Goal: Check status: Check status

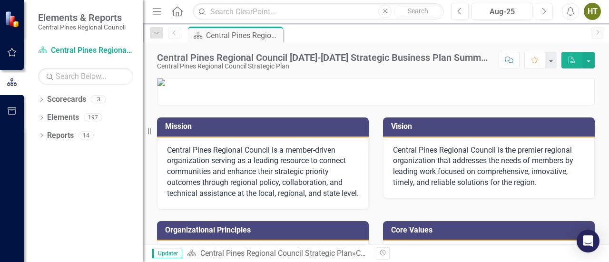
click at [594, 9] on div "HT" at bounding box center [592, 11] width 17 height 17
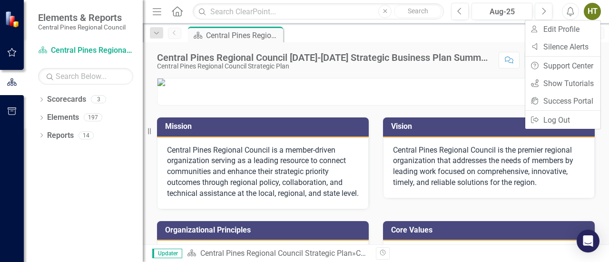
click at [569, 11] on icon "Alerts" at bounding box center [570, 12] width 10 height 10
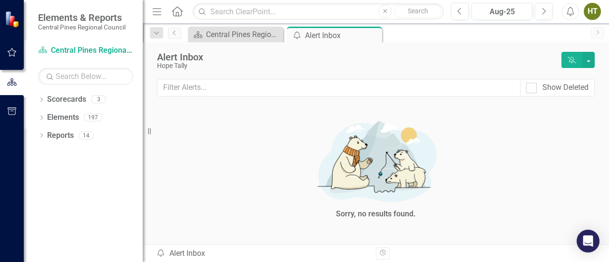
click at [569, 11] on icon "Alerts" at bounding box center [570, 12] width 10 height 10
click at [177, 13] on icon "Home" at bounding box center [177, 11] width 12 height 10
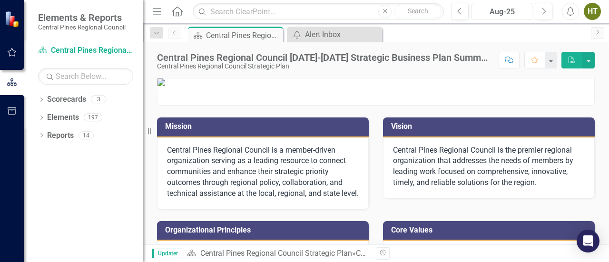
click at [506, 12] on div "Aug-25" at bounding box center [502, 11] width 54 height 11
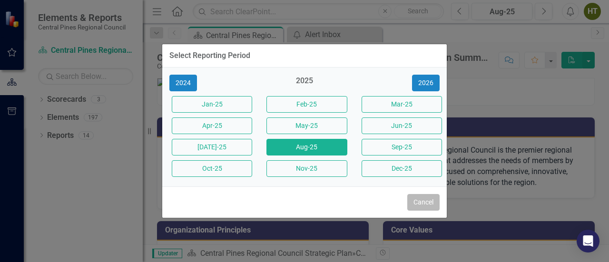
click at [427, 204] on button "Cancel" at bounding box center [423, 202] width 32 height 17
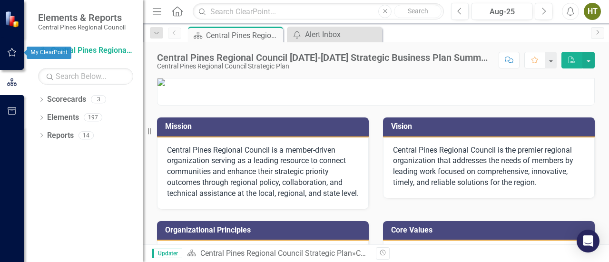
click at [13, 49] on icon "button" at bounding box center [12, 53] width 10 height 8
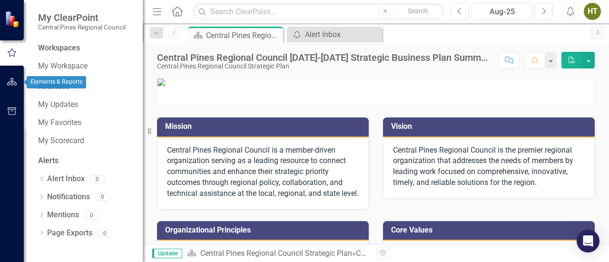
click at [9, 77] on button "button" at bounding box center [11, 82] width 21 height 20
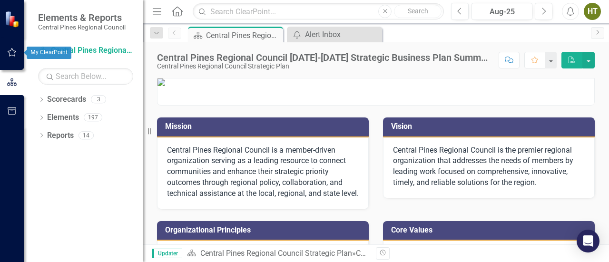
click at [11, 52] on icon "button" at bounding box center [12, 53] width 10 height 8
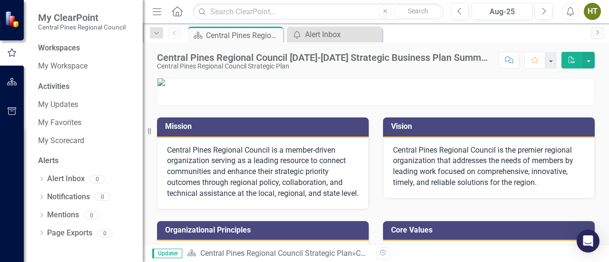
click at [8, 79] on icon "button" at bounding box center [12, 82] width 10 height 8
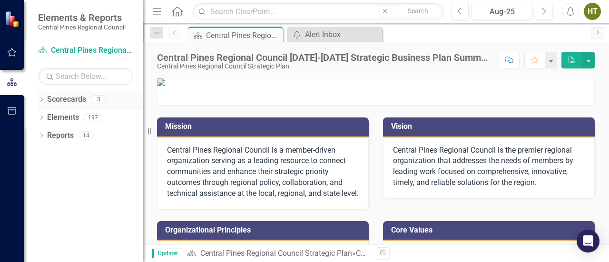
click at [41, 100] on icon "Dropdown" at bounding box center [41, 100] width 7 height 5
click at [45, 112] on div "Dropdown Central Pines Regional Council Strategic Plan" at bounding box center [93, 118] width 100 height 16
click at [48, 117] on icon "Dropdown" at bounding box center [46, 117] width 7 height 6
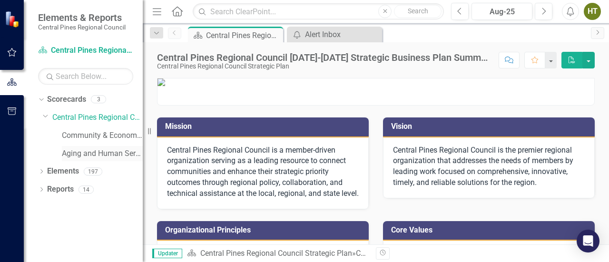
click at [86, 156] on link "Aging and Human Services" at bounding box center [102, 153] width 81 height 11
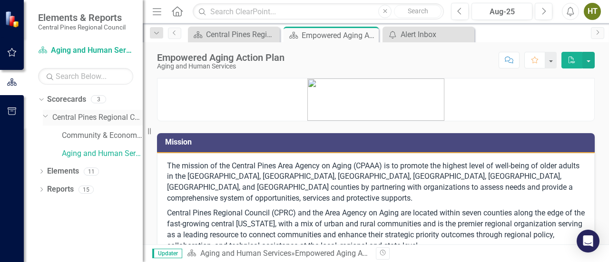
click at [90, 117] on link "Central Pines Regional Council Strategic Plan" at bounding box center [97, 117] width 90 height 11
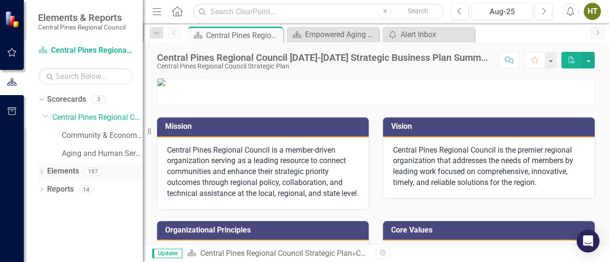
click at [44, 169] on div "Dropdown" at bounding box center [41, 173] width 7 height 8
click at [44, 191] on icon "Dropdown" at bounding box center [46, 190] width 7 height 5
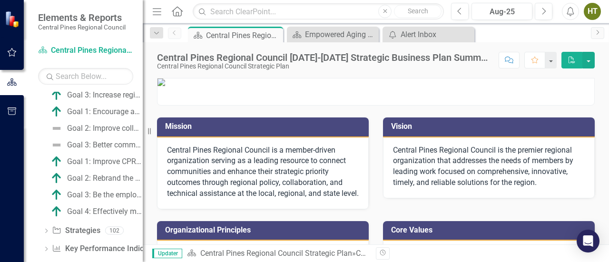
scroll to position [358, 0]
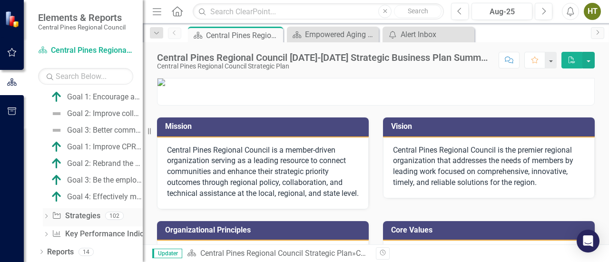
click at [47, 215] on icon "Dropdown" at bounding box center [46, 216] width 7 height 5
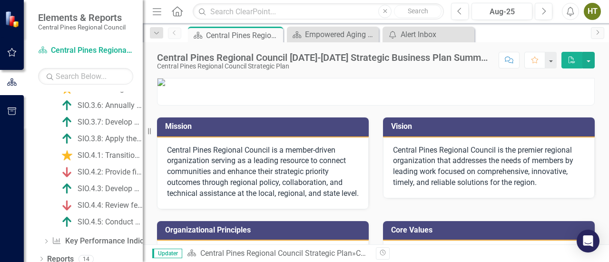
scroll to position [1689, 0]
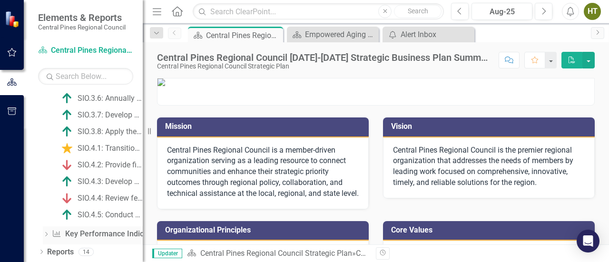
click at [47, 234] on icon at bounding box center [46, 234] width 2 height 4
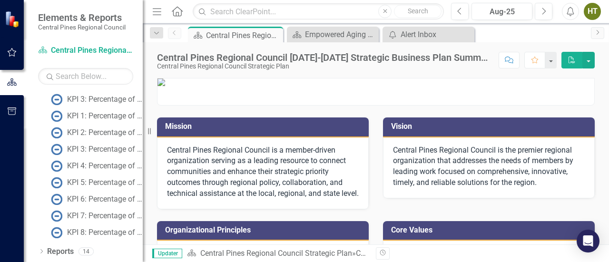
scroll to position [1207, 0]
click at [39, 252] on icon "Dropdown" at bounding box center [41, 252] width 7 height 5
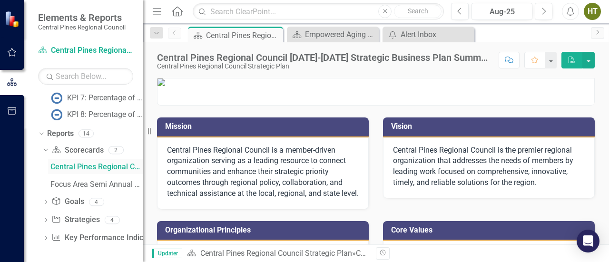
click at [93, 165] on div "Central Pines Regional Council [DATE]-[DATE] Strategic Business Plan Summary" at bounding box center [96, 167] width 92 height 9
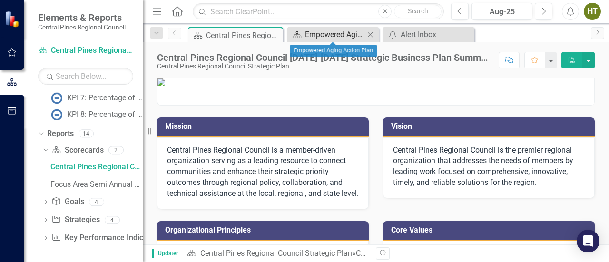
click at [321, 33] on div "Empowered Aging Action Plan" at bounding box center [334, 35] width 59 height 12
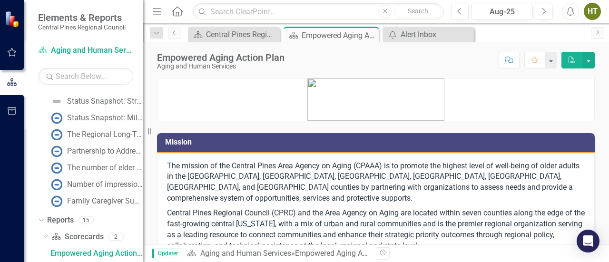
scroll to position [171, 0]
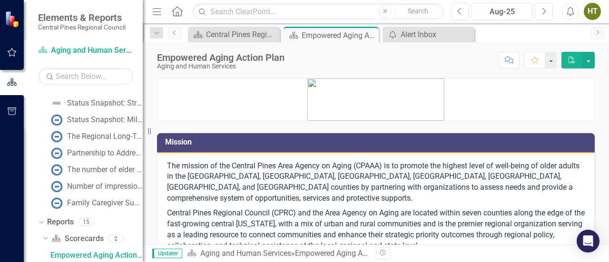
click at [11, 51] on icon "button" at bounding box center [12, 53] width 10 height 8
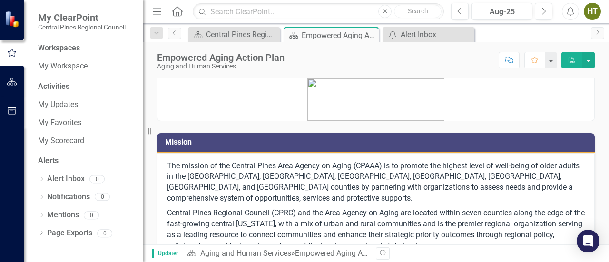
click at [11, 51] on icon "button" at bounding box center [12, 53] width 9 height 8
click at [75, 72] on div "My Workspace" at bounding box center [85, 66] width 95 height 16
click at [42, 67] on link "My Workspace" at bounding box center [85, 66] width 95 height 11
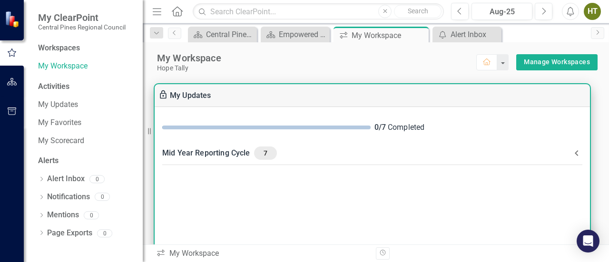
click at [202, 154] on div "Mid Year Reporting Cycle 7" at bounding box center [366, 152] width 409 height 13
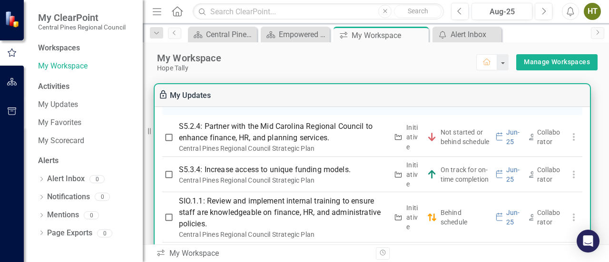
scroll to position [158, 0]
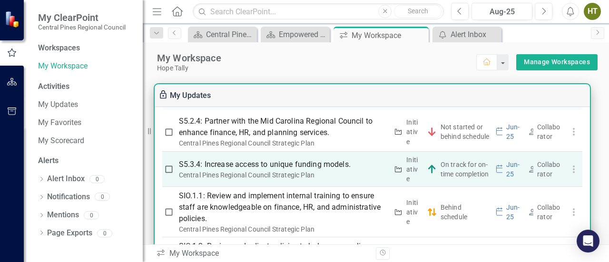
click at [278, 161] on p "S5.3.4: Increase access to unique funding models." at bounding box center [283, 164] width 209 height 11
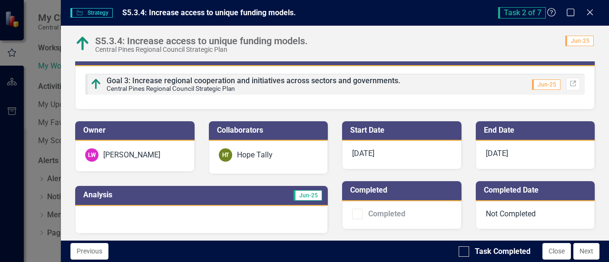
scroll to position [0, 0]
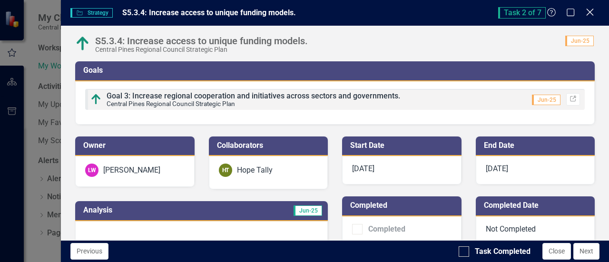
click at [590, 10] on icon "Close" at bounding box center [590, 12] width 12 height 9
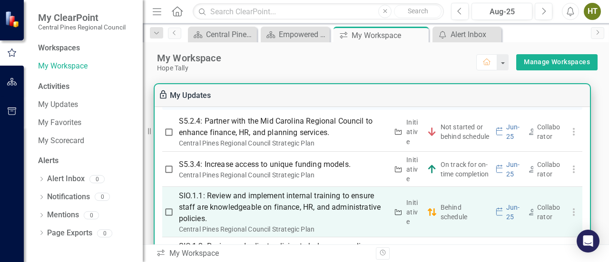
click at [251, 204] on p "SIO.1.1: Review and implement internal training to ensure staff are knowledgeab…" at bounding box center [283, 207] width 209 height 34
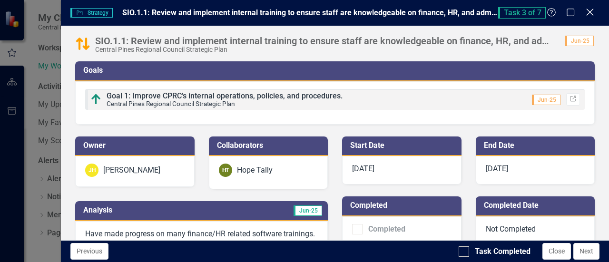
click at [589, 8] on icon "Close" at bounding box center [590, 12] width 12 height 9
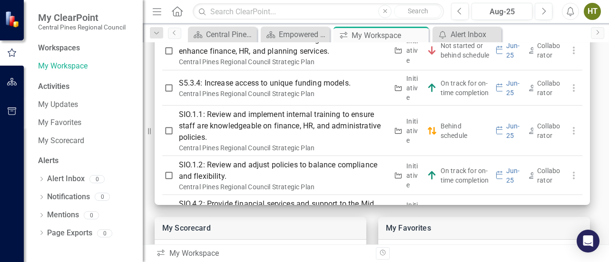
scroll to position [75, 0]
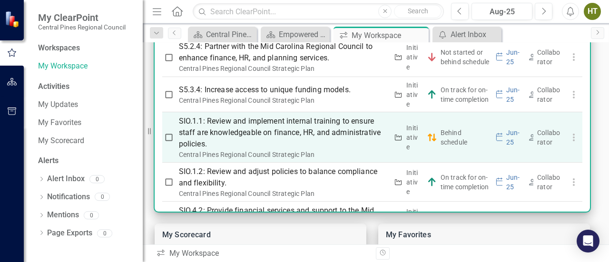
click at [254, 121] on p "SIO.1.1: Review and implement internal training to ensure staff are knowledgeab…" at bounding box center [283, 133] width 209 height 34
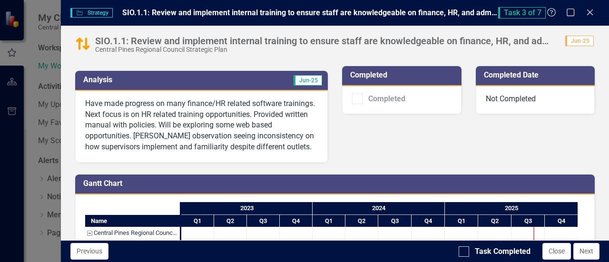
scroll to position [131, 0]
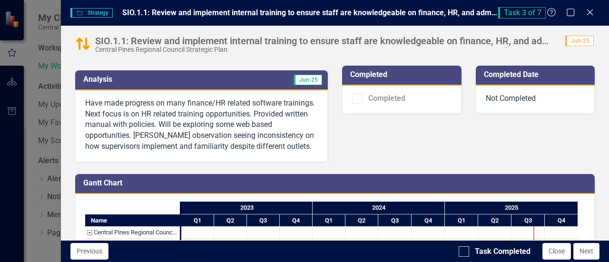
click at [257, 112] on p "Have made progress on many finance/HR related software trainings. Next focus is…" at bounding box center [201, 125] width 233 height 54
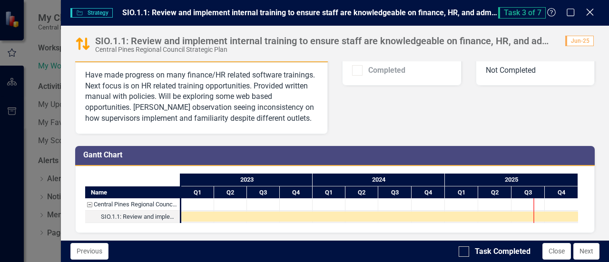
click at [588, 14] on icon at bounding box center [589, 12] width 7 height 7
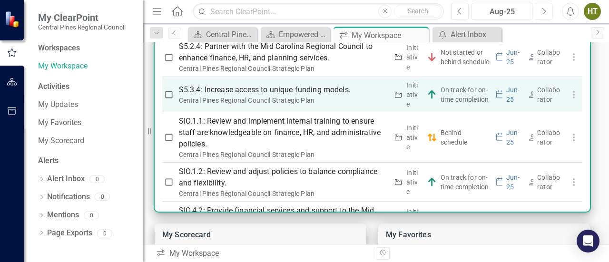
click at [357, 92] on p "S5.3.4: Increase access to unique funding models." at bounding box center [283, 89] width 209 height 11
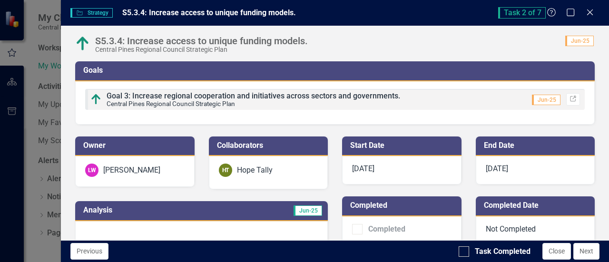
click at [191, 47] on div "Central Pines Regional Council Strategic Plan" at bounding box center [201, 49] width 213 height 7
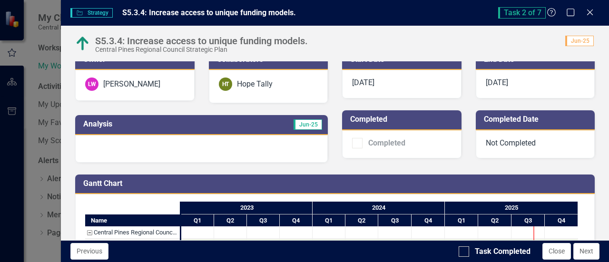
scroll to position [115, 0]
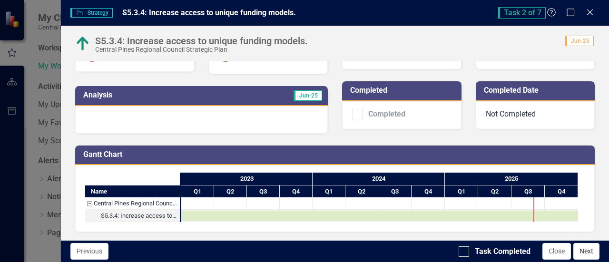
click at [585, 253] on button "Next" at bounding box center [586, 251] width 26 height 17
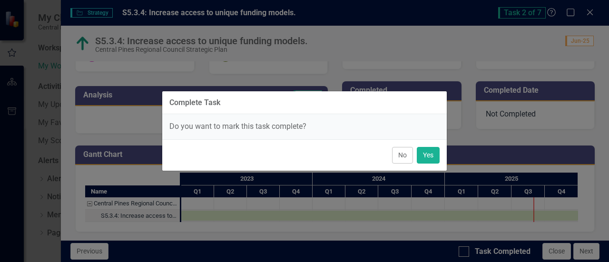
click at [582, 251] on div "Complete Task Do you want to mark this task complete? No Yes" at bounding box center [304, 131] width 609 height 262
click at [403, 156] on button "No" at bounding box center [402, 155] width 21 height 17
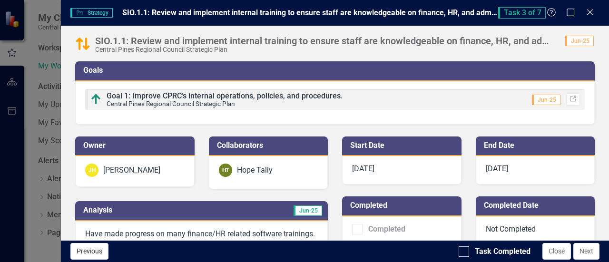
click at [90, 251] on button "Previous" at bounding box center [89, 251] width 38 height 17
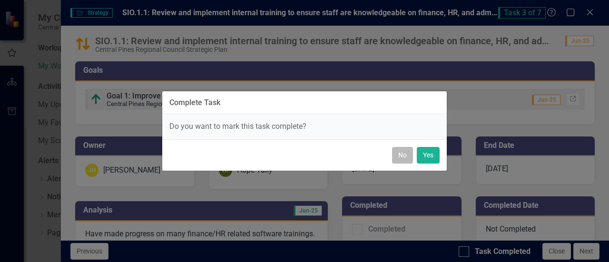
click at [404, 156] on button "No" at bounding box center [402, 155] width 21 height 17
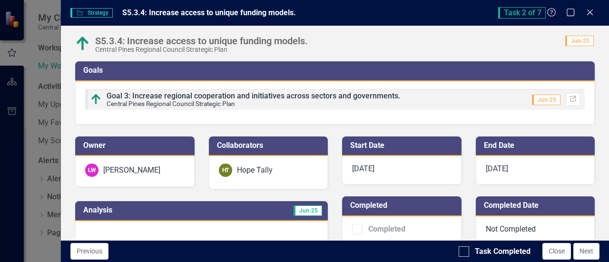
click at [325, 94] on span "Goal 3: Increase regional cooperation and initiatives across sectors and govern…" at bounding box center [253, 95] width 293 height 9
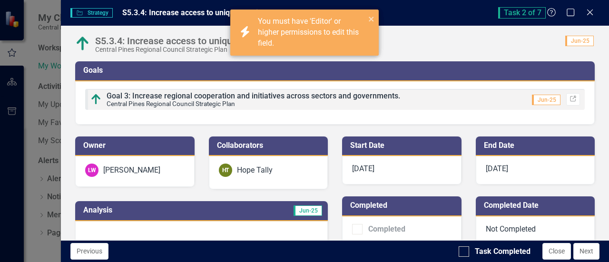
click at [325, 94] on span "Goal 3: Increase regional cooperation and initiatives across sectors and govern…" at bounding box center [253, 95] width 293 height 9
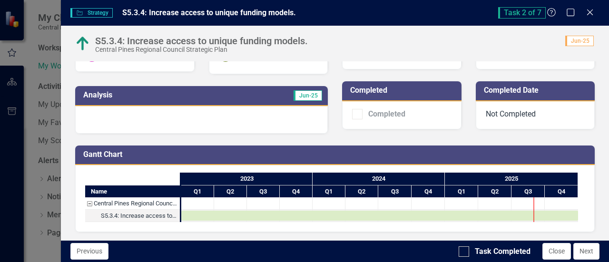
click at [146, 94] on h3 "Analysis" at bounding box center [142, 95] width 119 height 9
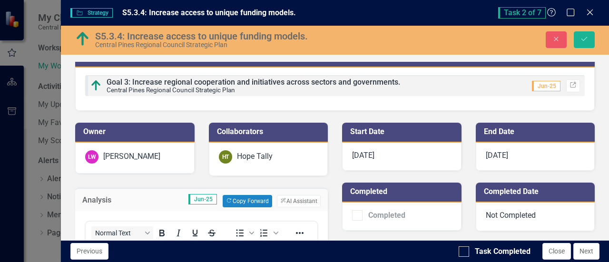
scroll to position [0, 0]
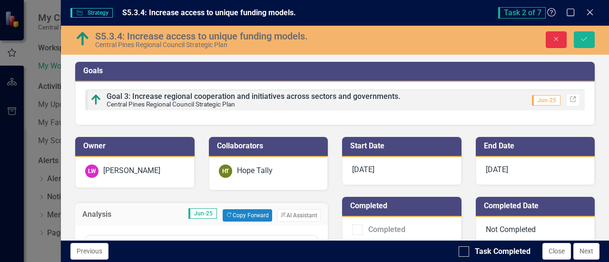
click at [554, 39] on icon "Close" at bounding box center [556, 39] width 9 height 7
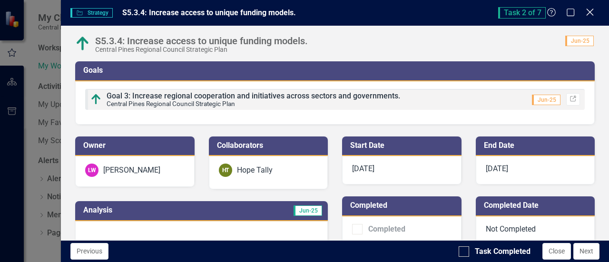
click at [589, 12] on icon "Close" at bounding box center [590, 12] width 12 height 9
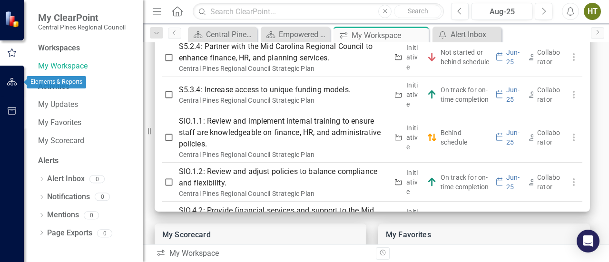
click at [13, 81] on icon "button" at bounding box center [12, 82] width 10 height 8
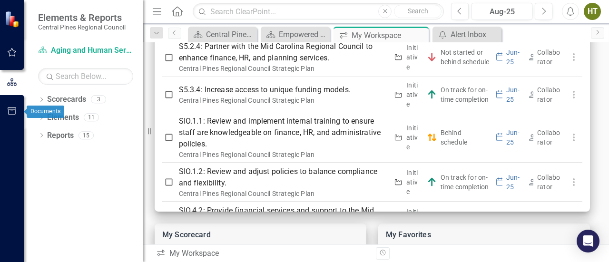
click at [13, 113] on icon "button" at bounding box center [12, 111] width 10 height 8
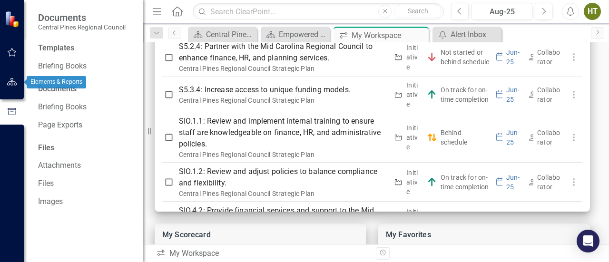
click at [10, 81] on icon "button" at bounding box center [12, 82] width 10 height 8
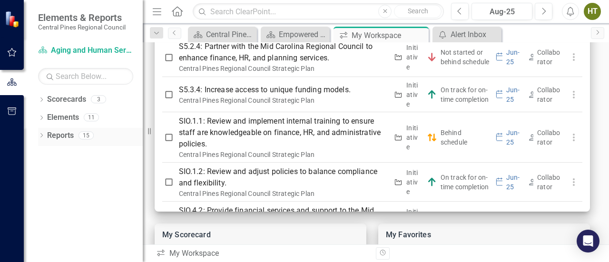
click at [42, 136] on icon "Dropdown" at bounding box center [41, 136] width 7 height 5
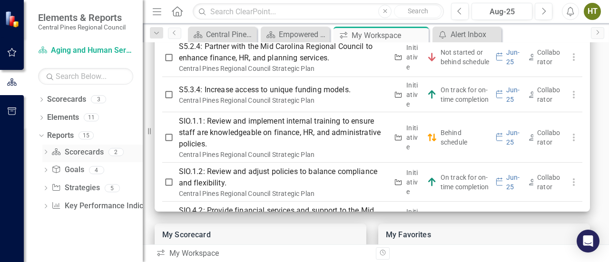
click at [45, 153] on icon "Dropdown" at bounding box center [45, 152] width 7 height 5
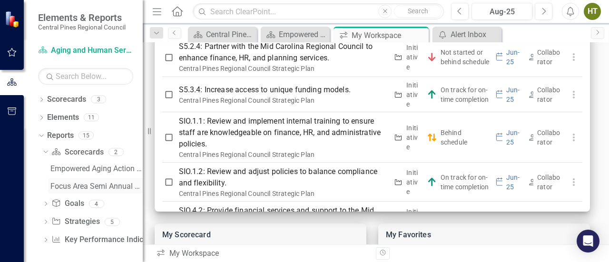
click at [90, 186] on div "Focus Area Semi Annual Updates" at bounding box center [96, 186] width 92 height 9
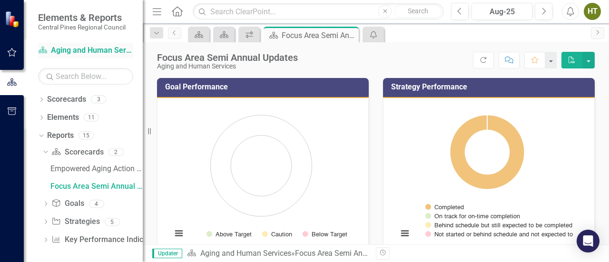
click at [84, 51] on link "Scorecard Aging and Human Services" at bounding box center [85, 50] width 95 height 11
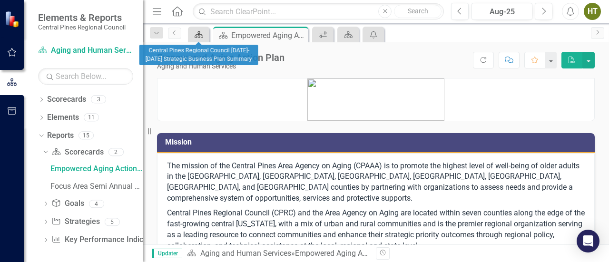
click at [200, 34] on icon "Scorecard" at bounding box center [199, 35] width 10 height 8
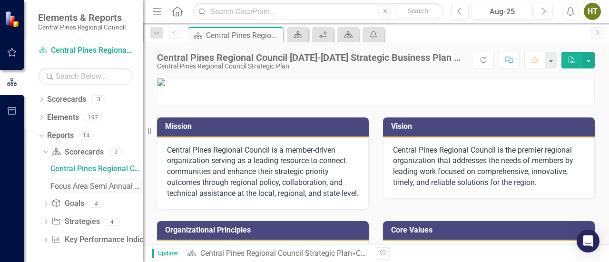
click at [81, 180] on link "Focus Area Semi Annual Updates" at bounding box center [95, 185] width 95 height 15
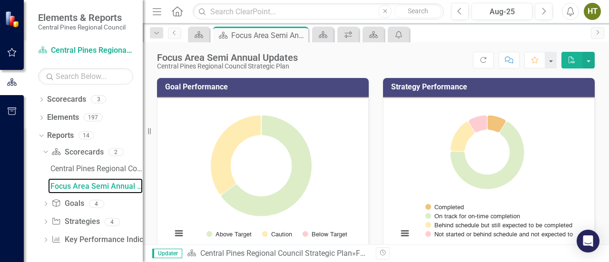
drag, startPoint x: 605, startPoint y: 140, endPoint x: 607, endPoint y: 203, distance: 63.3
click at [607, 203] on div "Goal Performance Loading... Chart Pie chart with 3 slices. Goal Performance (Ch…" at bounding box center [376, 161] width 466 height 166
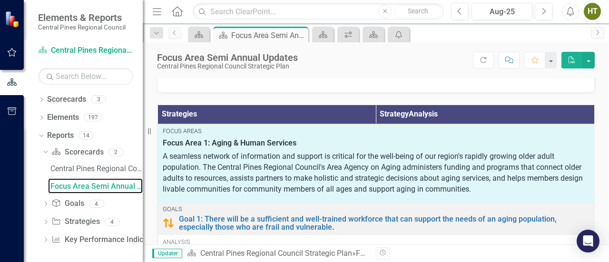
scroll to position [313, 0]
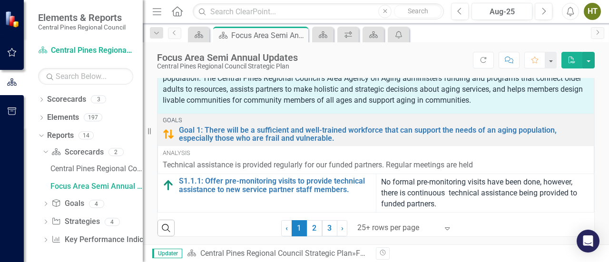
click at [173, 13] on icon at bounding box center [177, 11] width 11 height 10
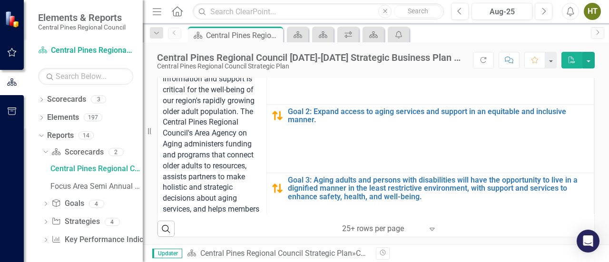
scroll to position [394, 0]
